Goal: Task Accomplishment & Management: Manage account settings

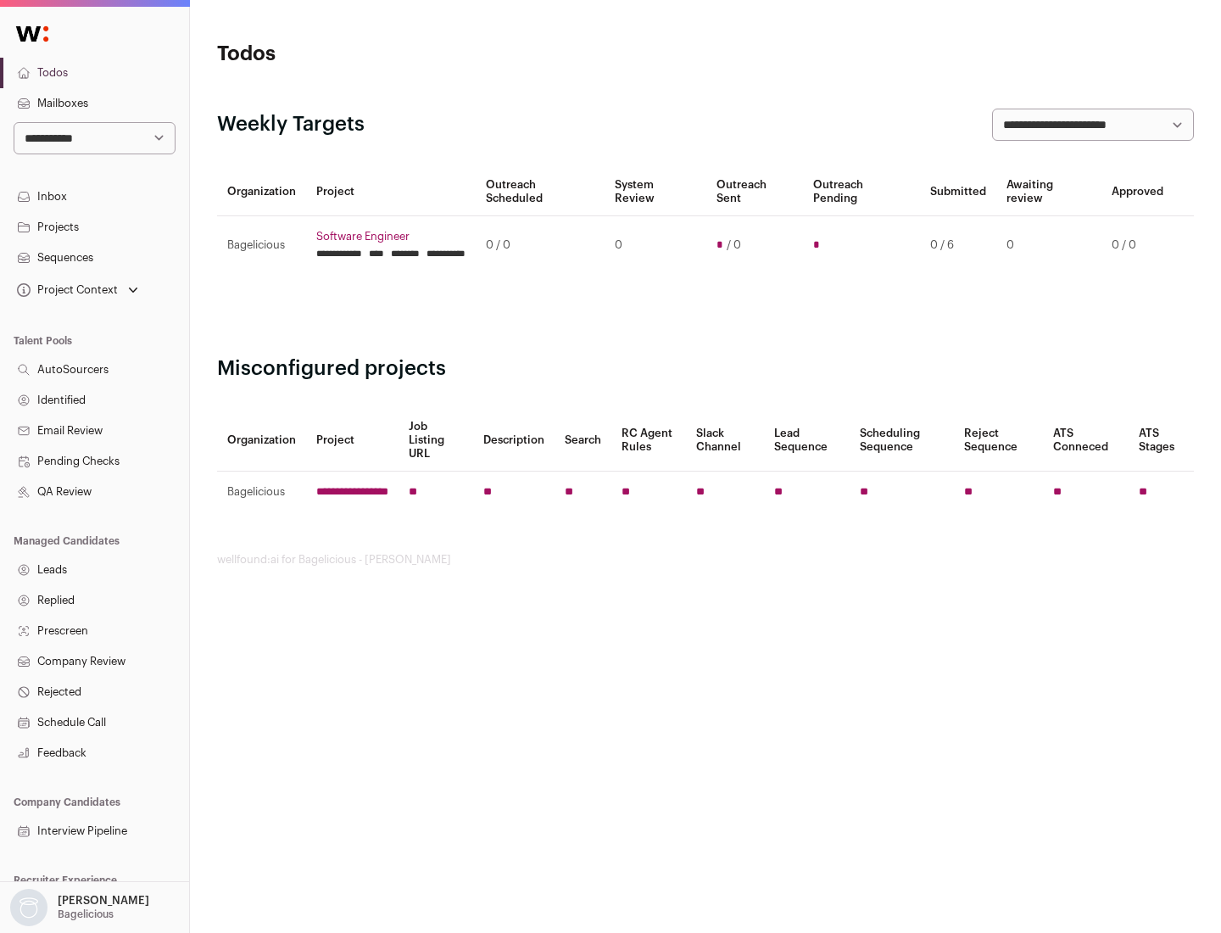
click at [94, 226] on link "Projects" at bounding box center [94, 227] width 189 height 31
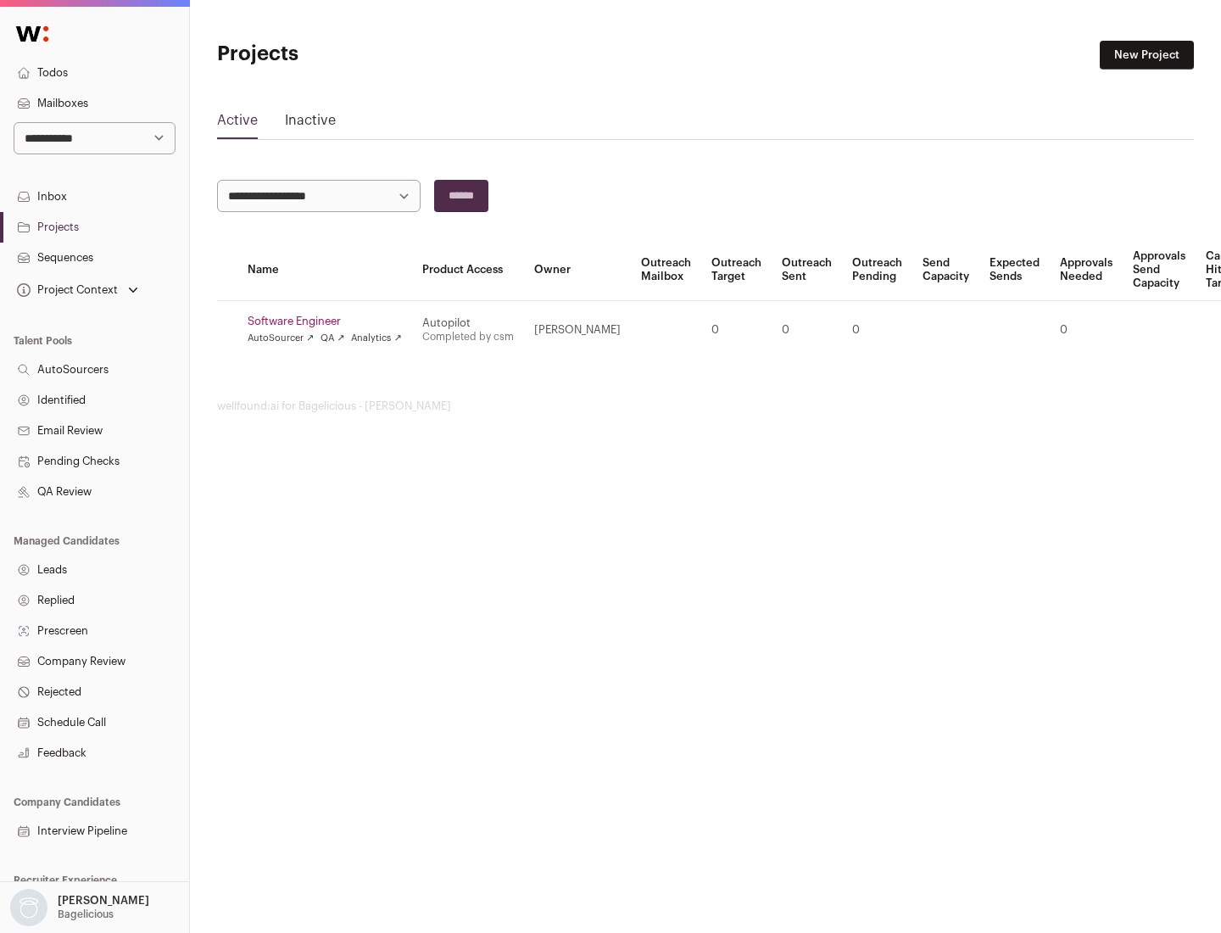
click at [330, 321] on link "Software Engineer" at bounding box center [325, 322] width 154 height 14
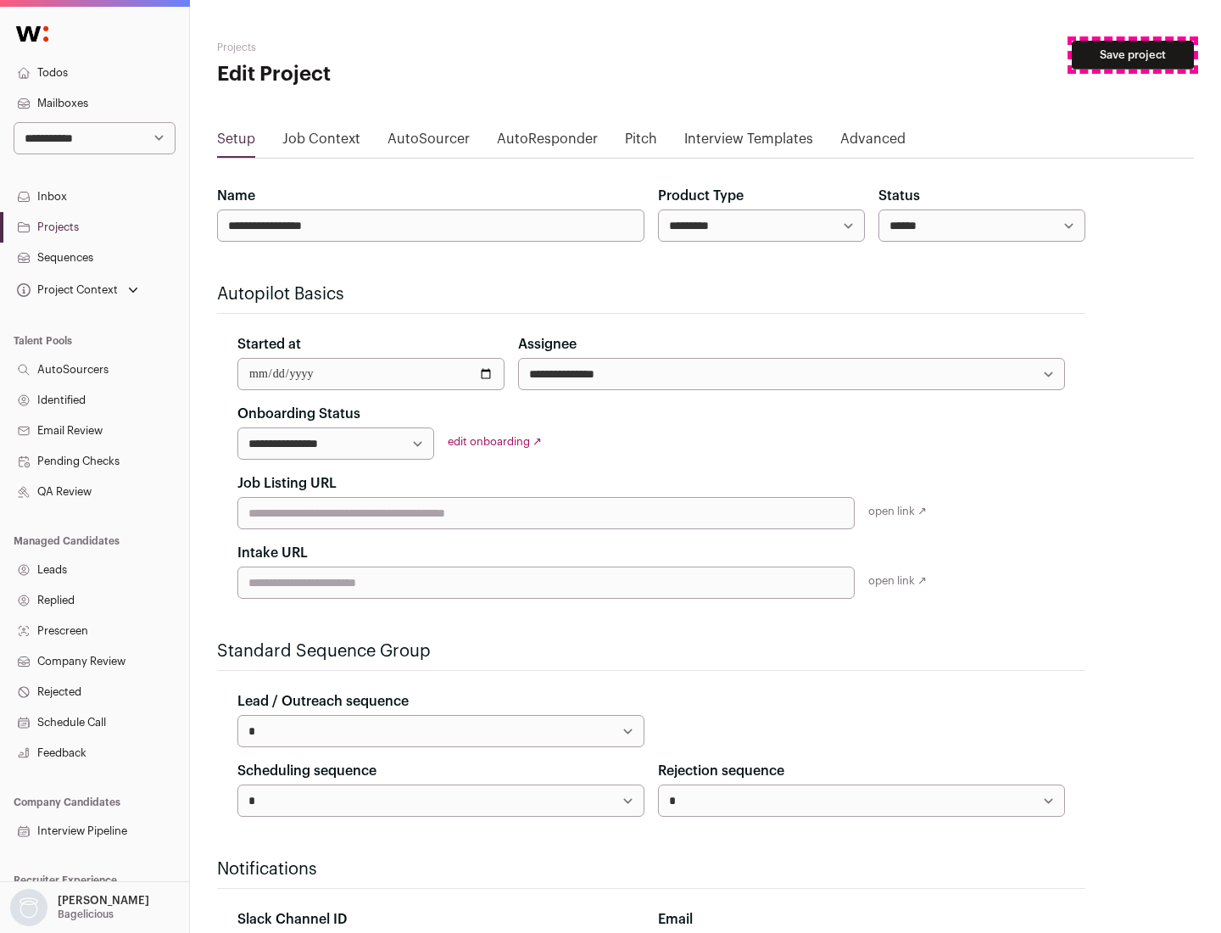
click at [1133, 55] on button "Save project" at bounding box center [1133, 55] width 122 height 29
